Goal: Find specific page/section: Find specific page/section

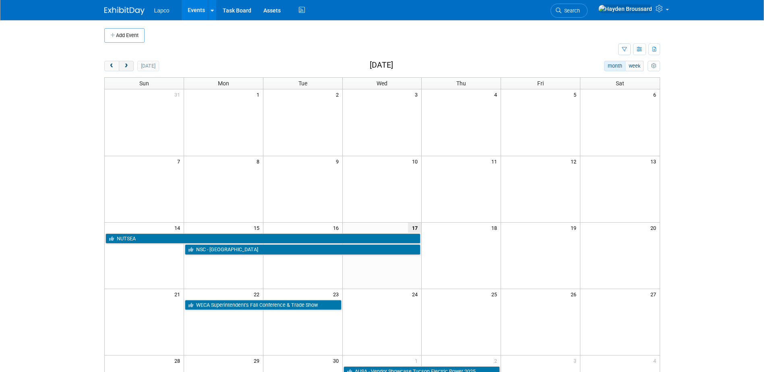
click at [131, 66] on button "next" at bounding box center [126, 66] width 15 height 10
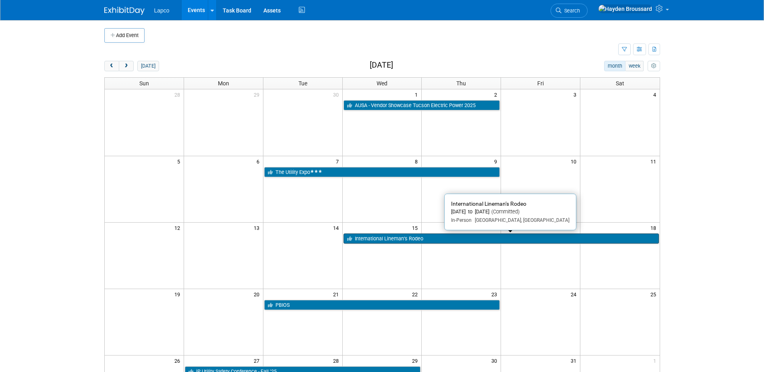
click at [401, 237] on link "International Lineman’s Rodeo" at bounding box center [501, 239] width 315 height 10
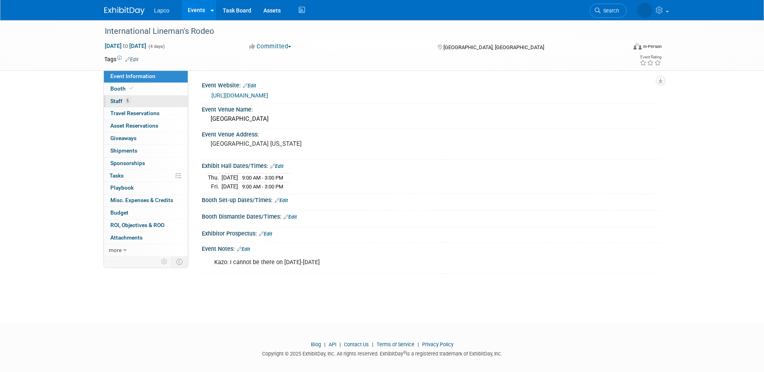
click at [148, 100] on link "5 Staff 5" at bounding box center [146, 101] width 84 height 12
